Goal: Information Seeking & Learning: Learn about a topic

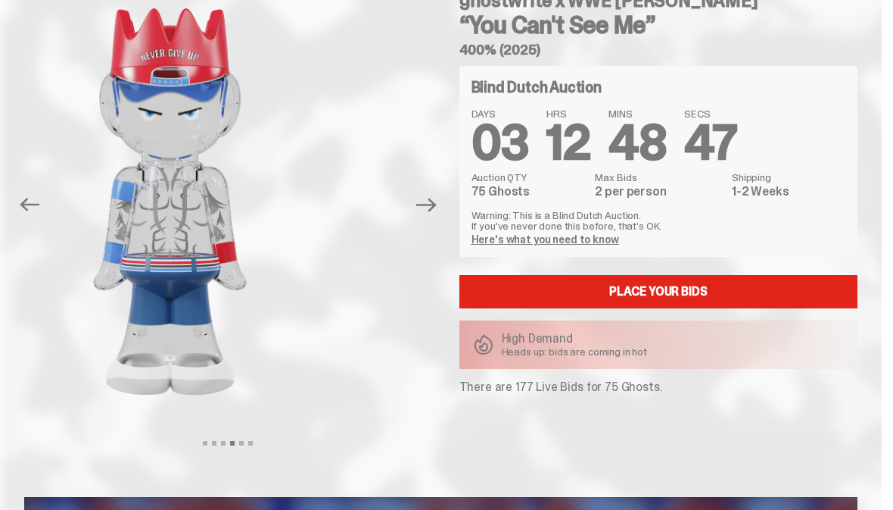
scroll to position [93, 0]
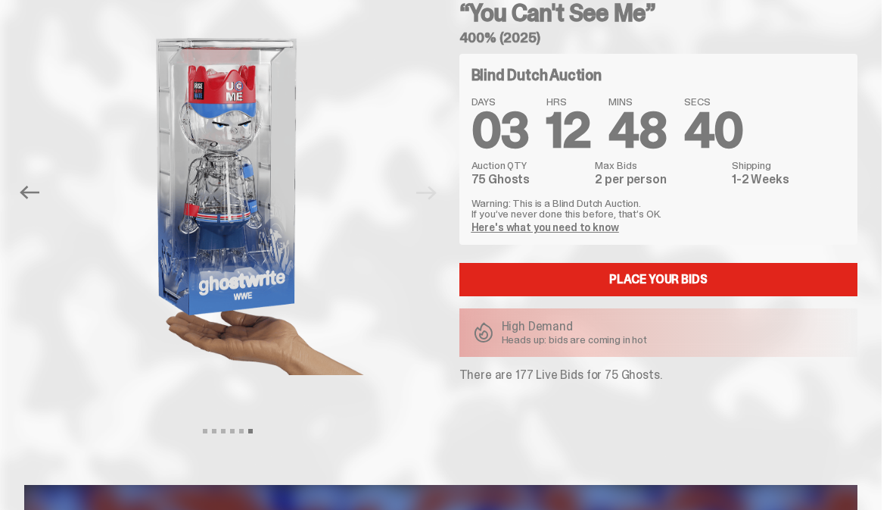
click at [545, 226] on link "Here's what you need to know" at bounding box center [546, 227] width 148 height 14
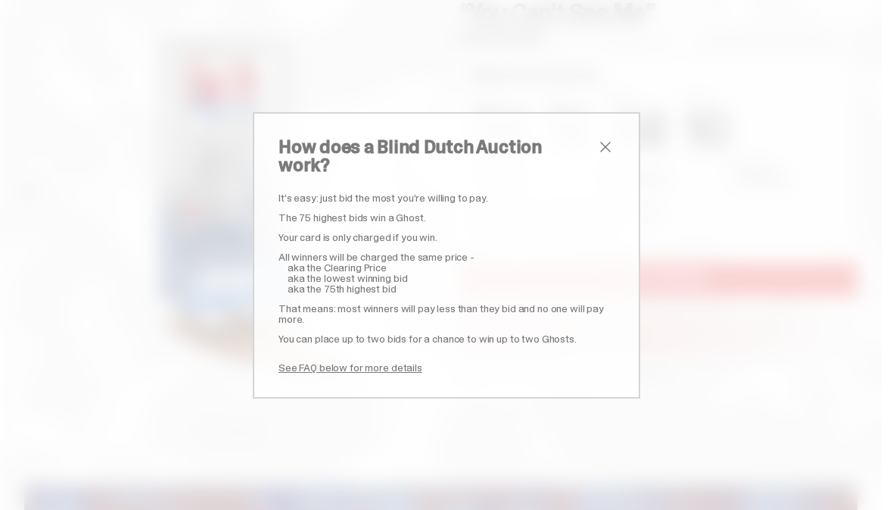
click at [320, 360] on link "See FAQ below for more details" at bounding box center [351, 367] width 144 height 14
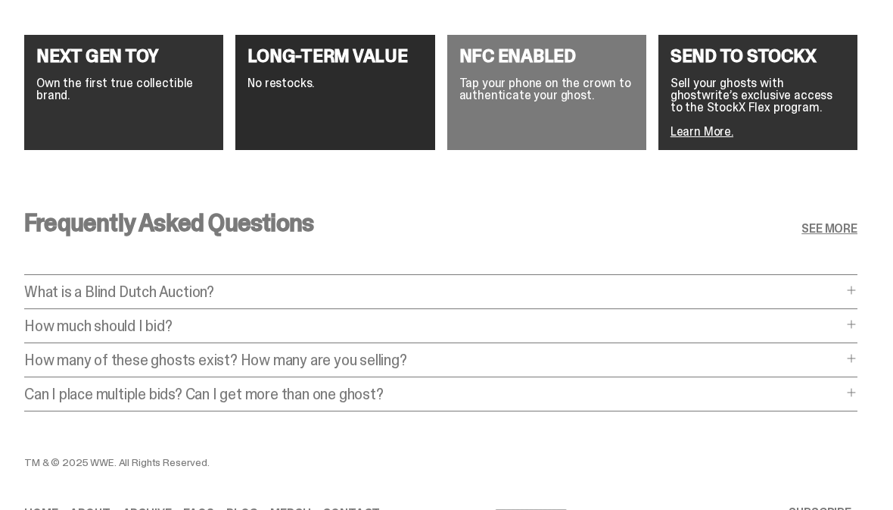
scroll to position [2781, 0]
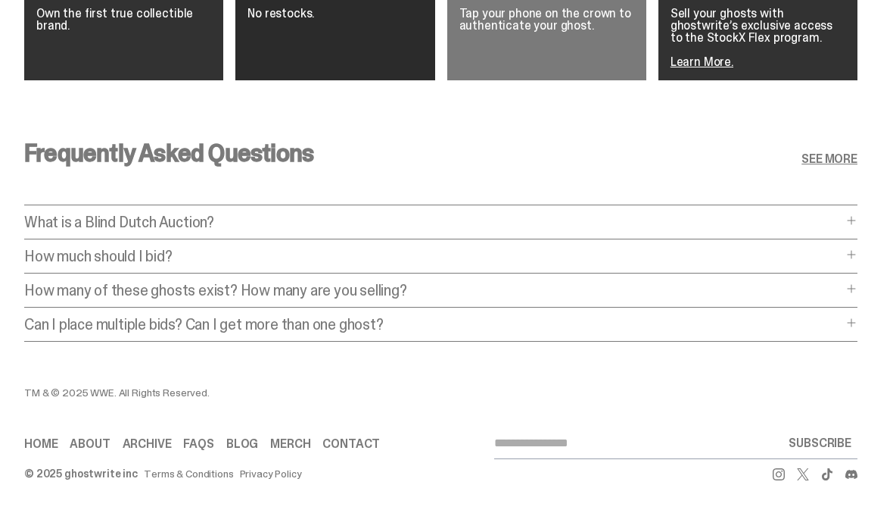
click at [92, 438] on link "About" at bounding box center [90, 444] width 40 height 12
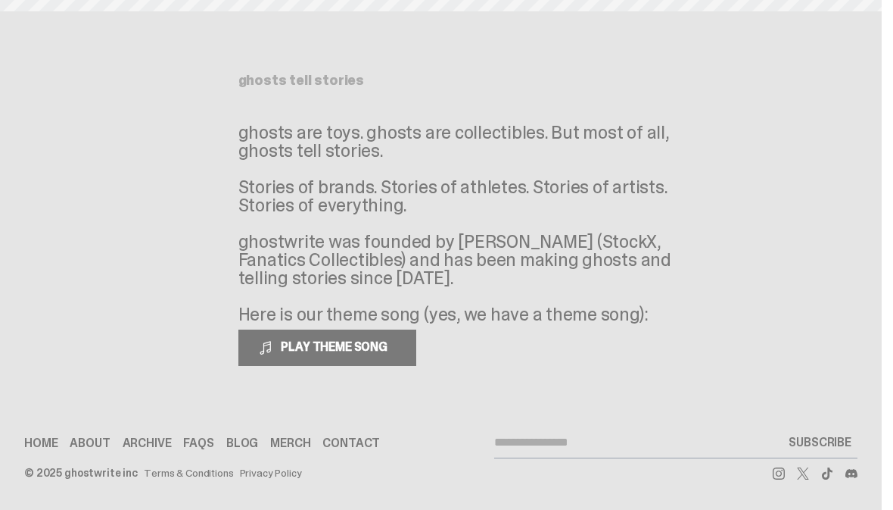
scroll to position [42, 0]
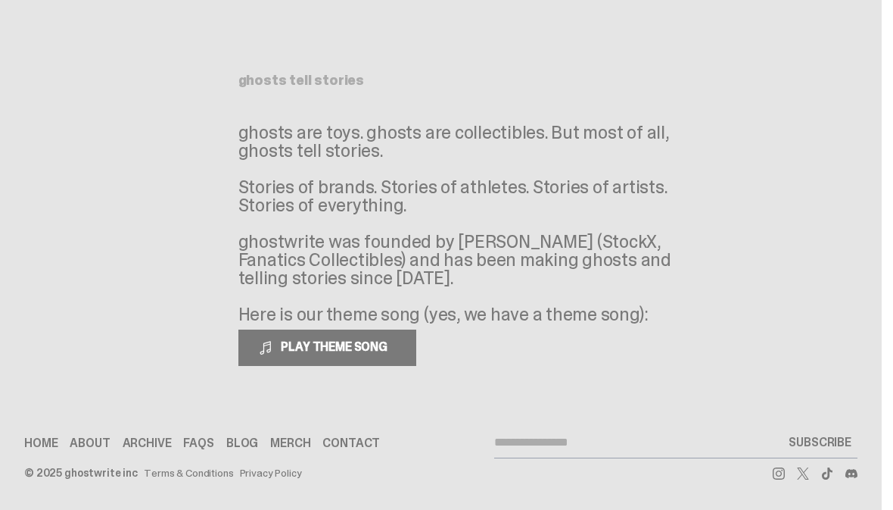
click at [290, 442] on link "Merch" at bounding box center [290, 443] width 40 height 12
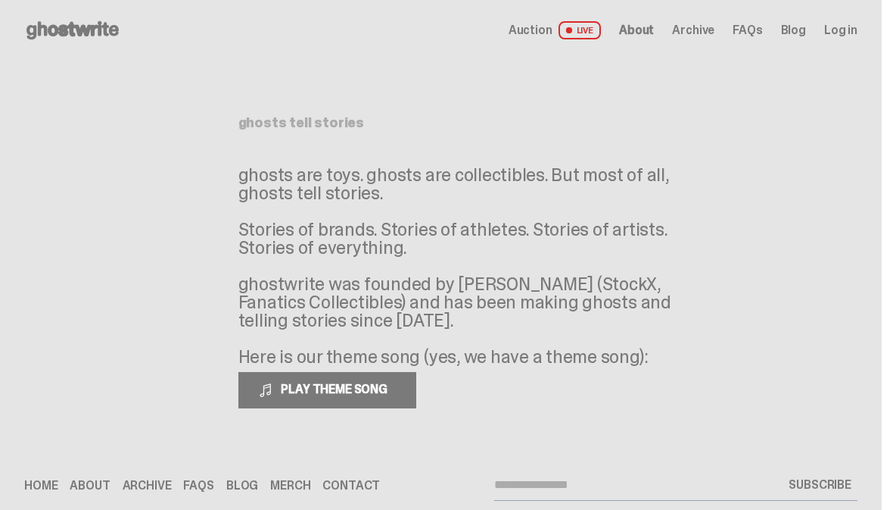
click at [575, 37] on link "Auction LIVE" at bounding box center [555, 30] width 92 height 18
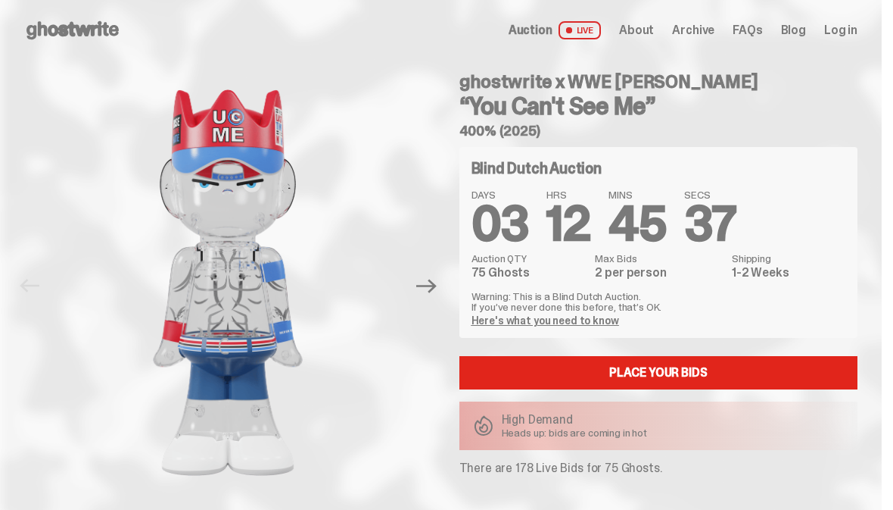
click at [434, 289] on icon "Next" at bounding box center [426, 286] width 20 height 20
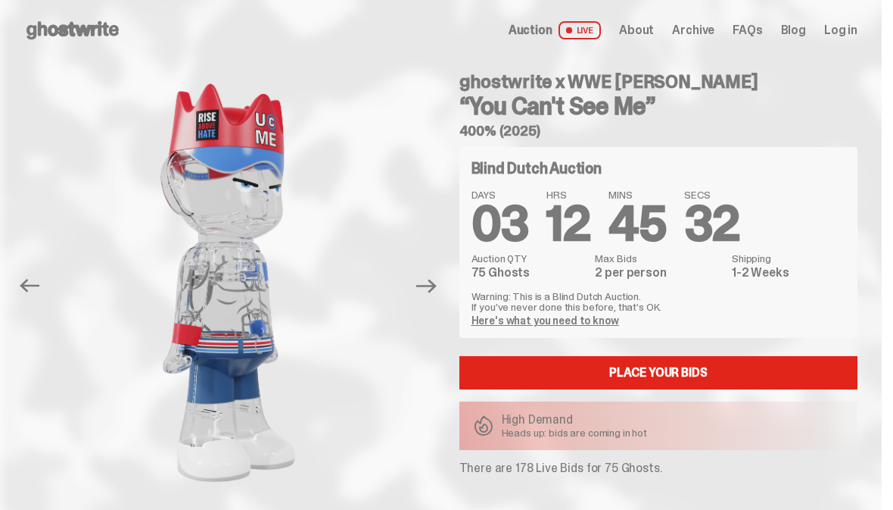
click at [715, 28] on span "Archive" at bounding box center [693, 30] width 42 height 12
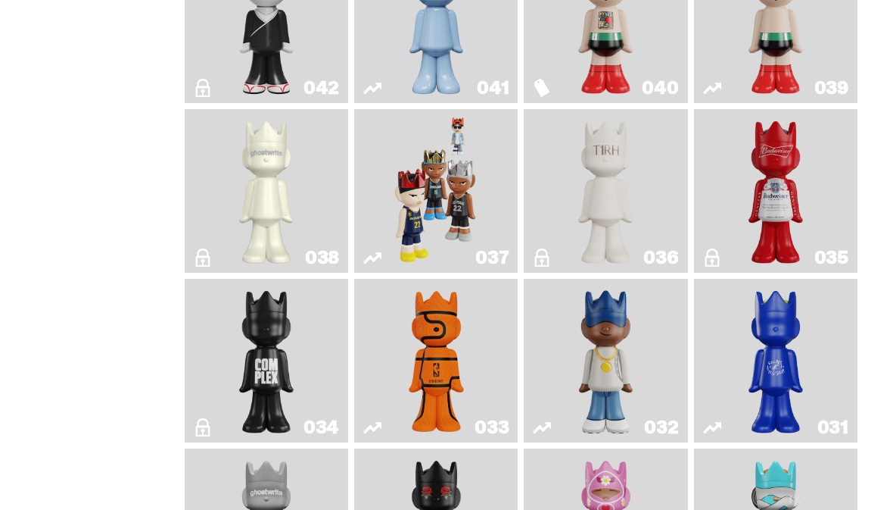
scroll to position [1059, 0]
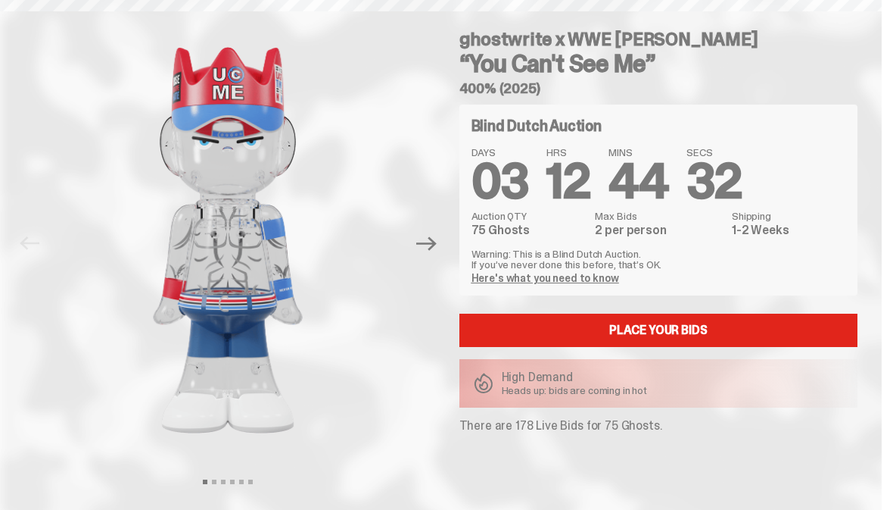
scroll to position [2694, 0]
